Goal: Entertainment & Leisure: Browse casually

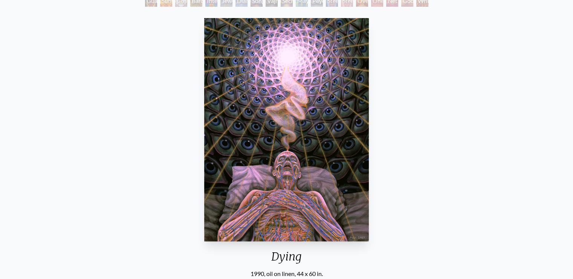
scroll to position [96, 0]
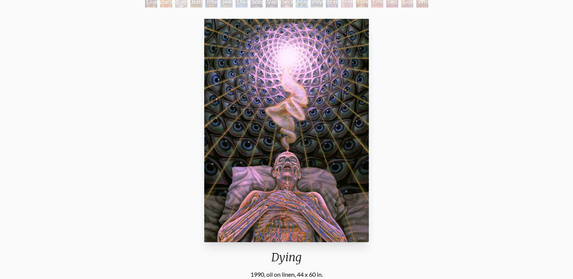
click at [306, 107] on img "104 / 133" at bounding box center [286, 131] width 165 height 224
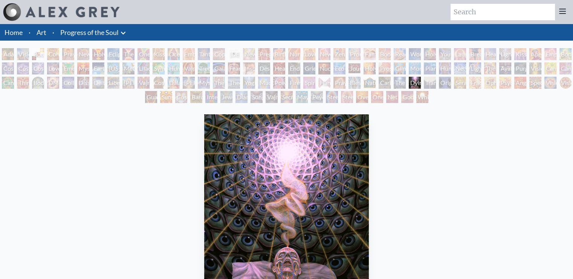
click at [146, 94] on div "Guardian of Infinite Vision" at bounding box center [151, 97] width 12 height 12
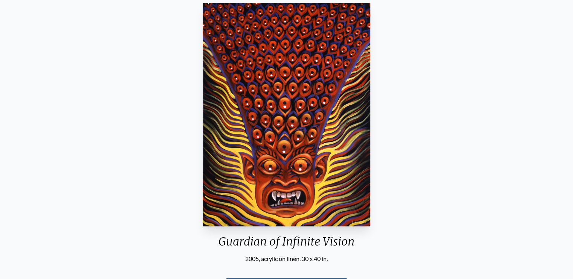
scroll to position [111, 0]
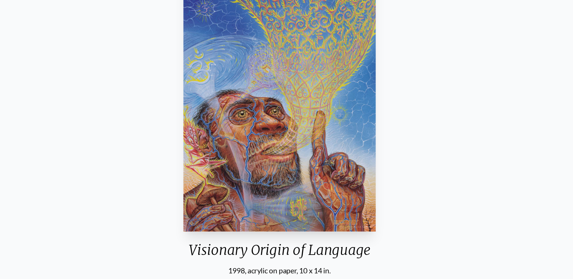
scroll to position [98, 0]
